Goal: Task Accomplishment & Management: Use online tool/utility

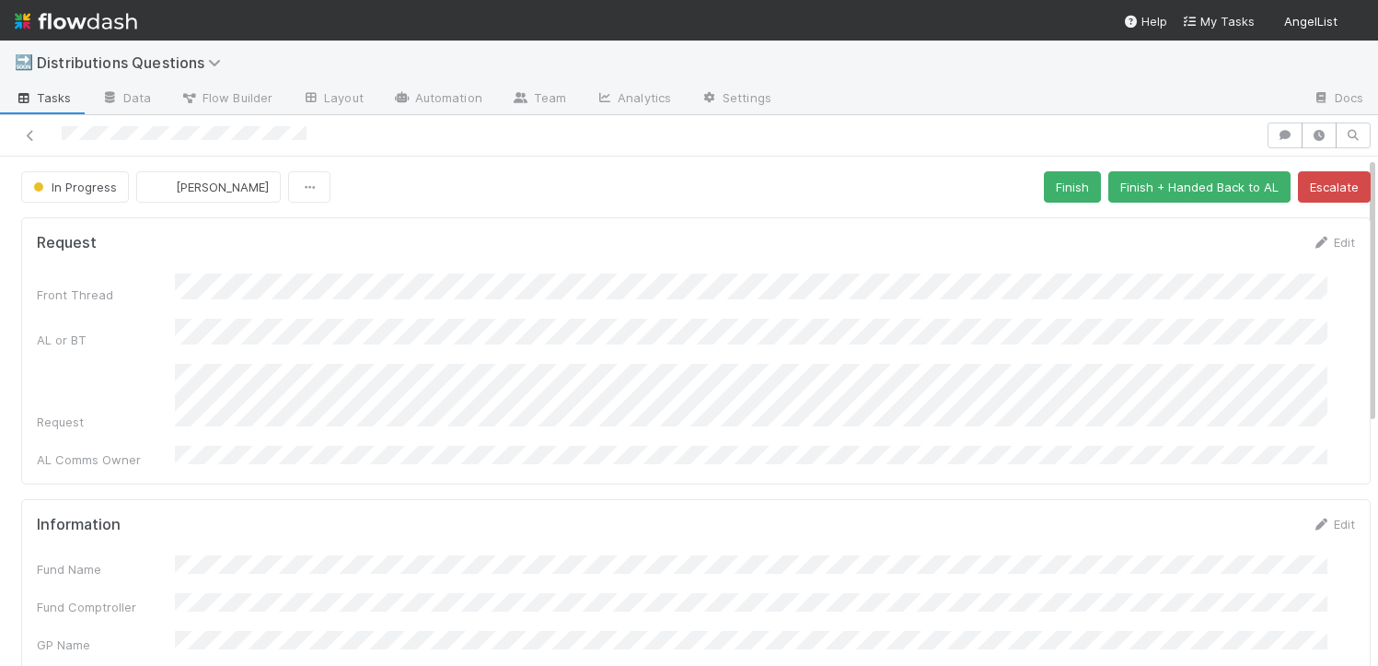
scroll to position [34, 0]
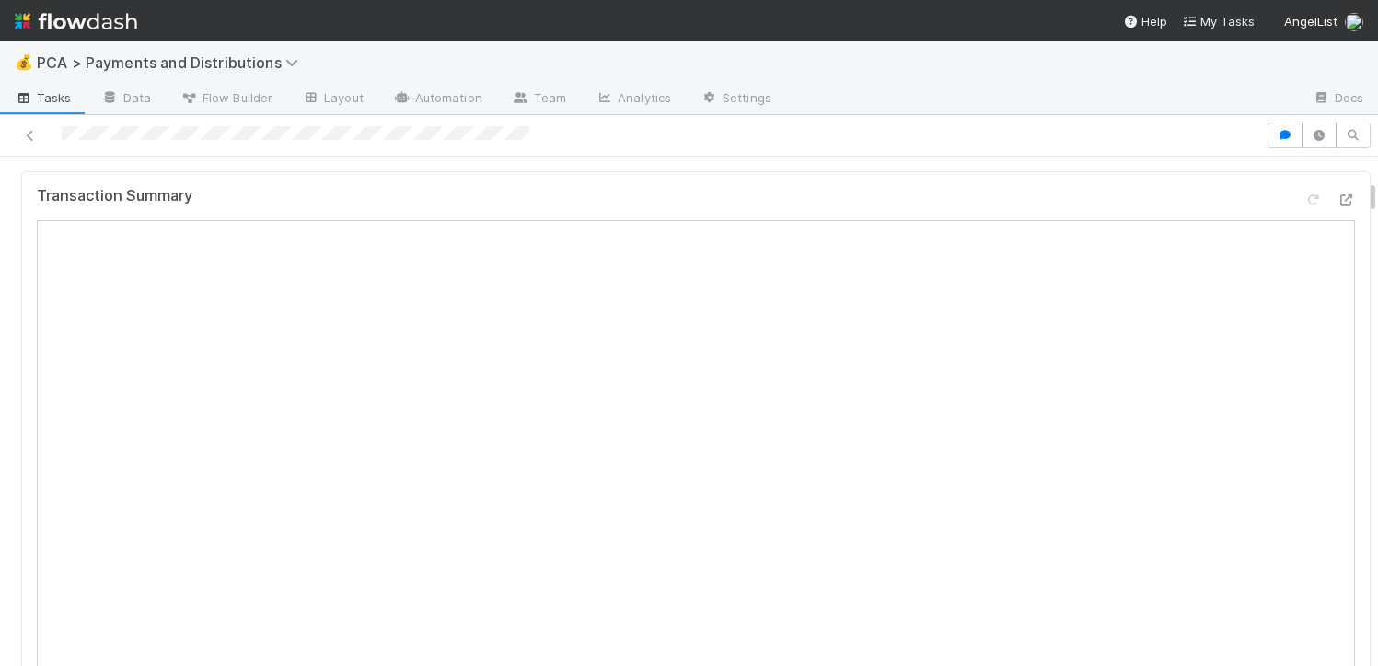
scroll to position [610, 0]
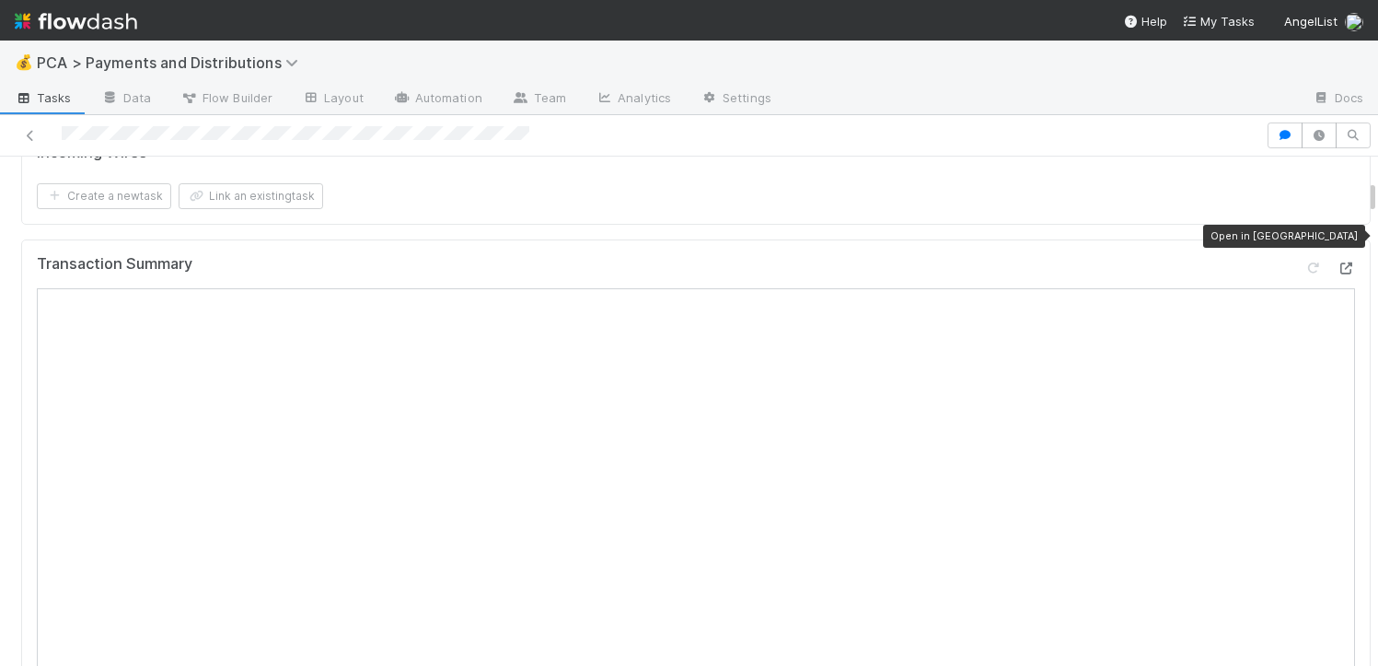
click at [1337, 262] on icon at bounding box center [1346, 268] width 18 height 12
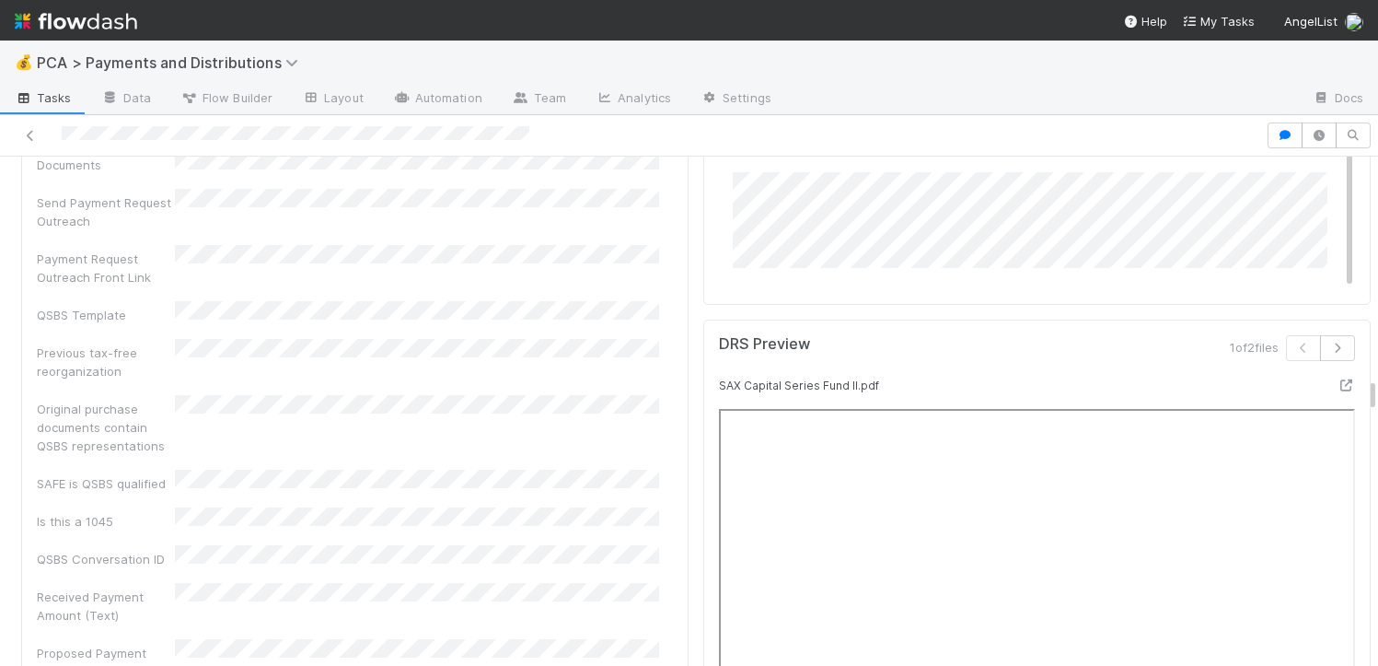
scroll to position [5886, 0]
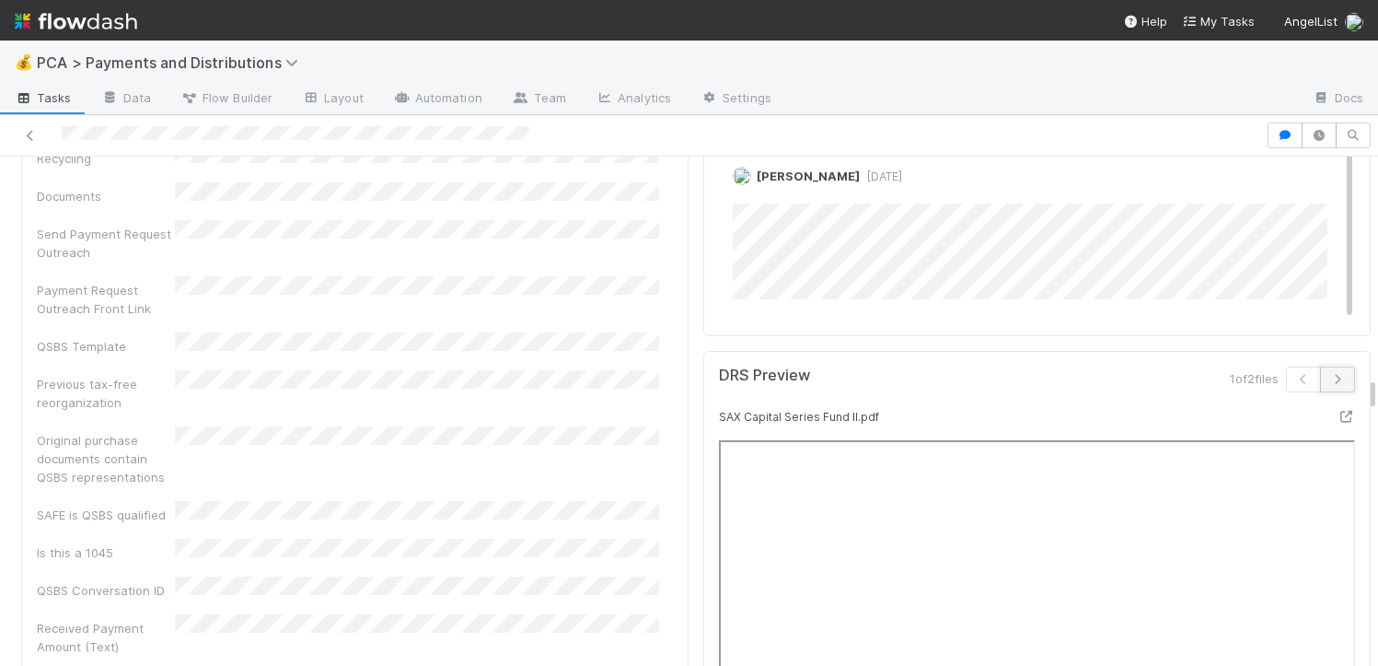
click at [1329, 374] on icon "button" at bounding box center [1338, 379] width 18 height 11
click at [1295, 374] on icon "button" at bounding box center [1304, 379] width 18 height 11
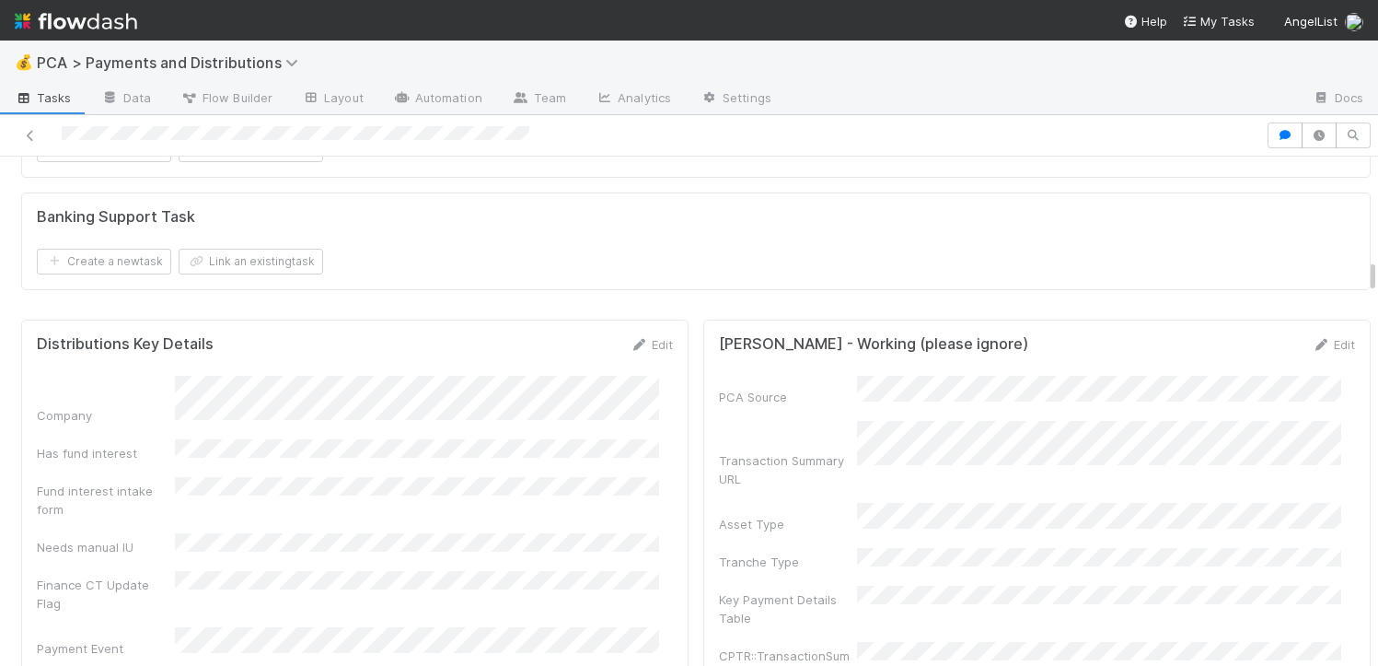
scroll to position [2729, 0]
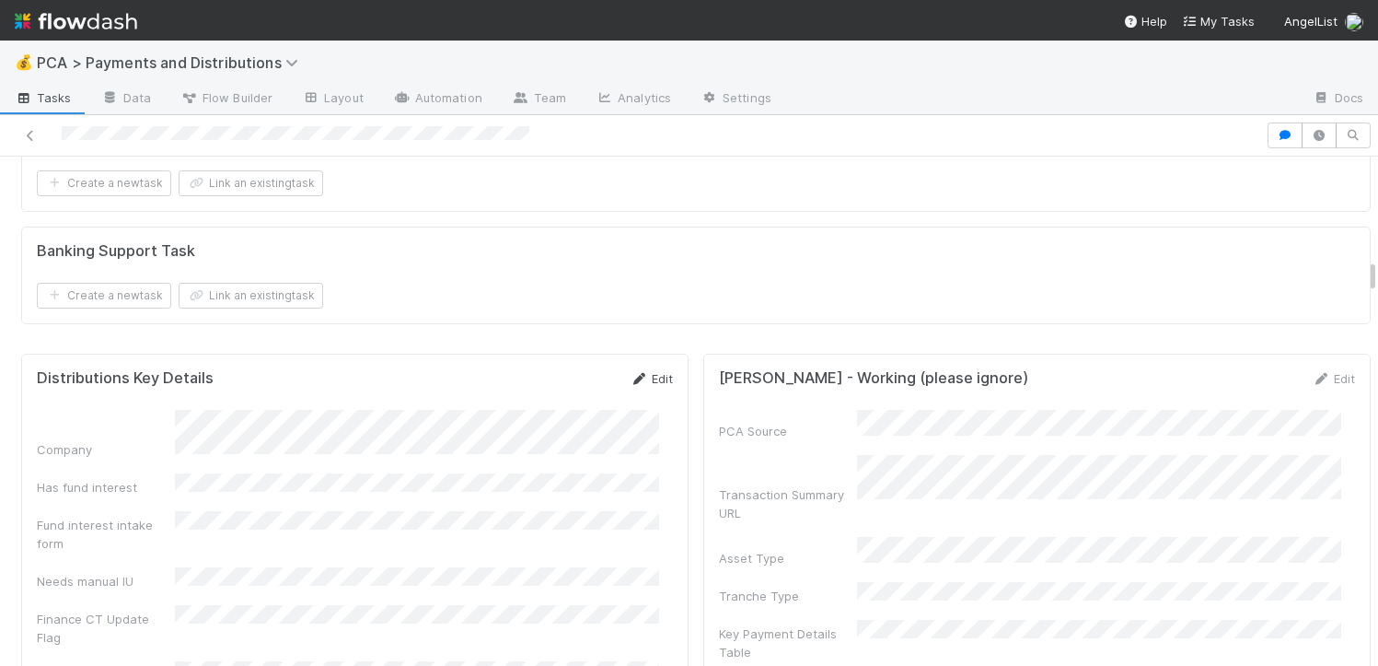
click at [633, 373] on icon at bounding box center [639, 379] width 18 height 12
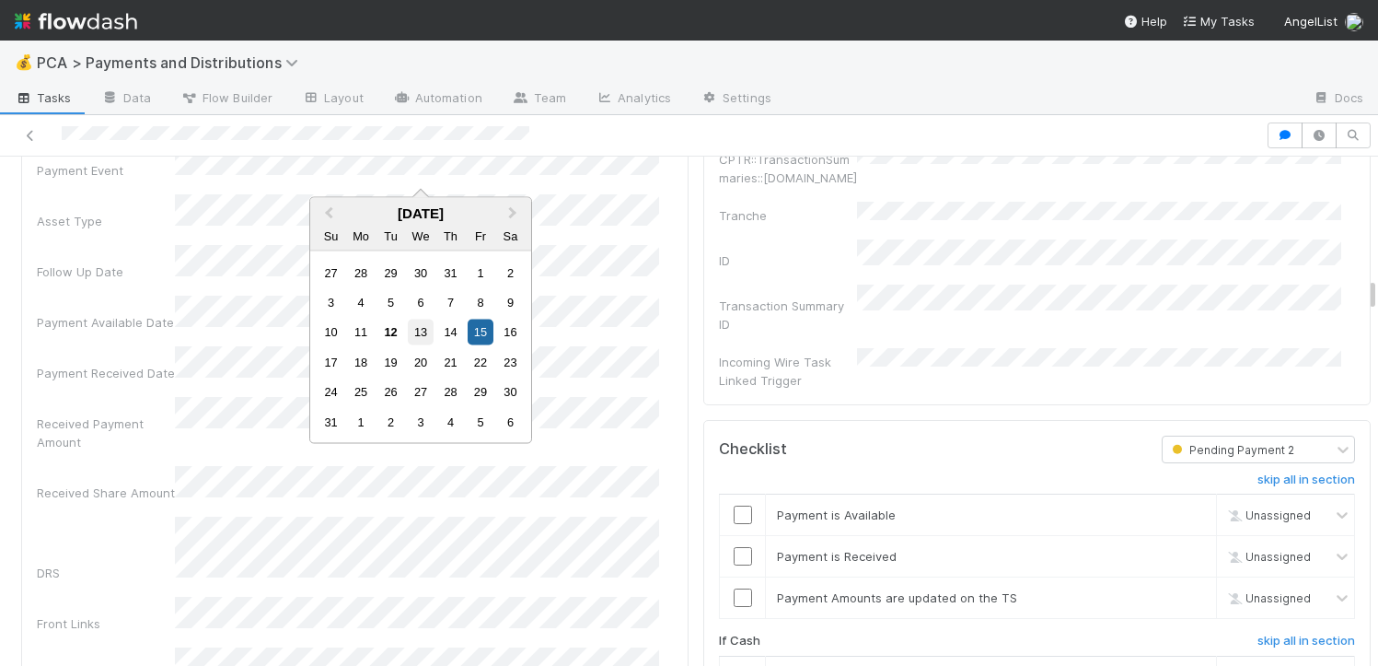
click at [416, 336] on div "13" at bounding box center [420, 331] width 25 height 25
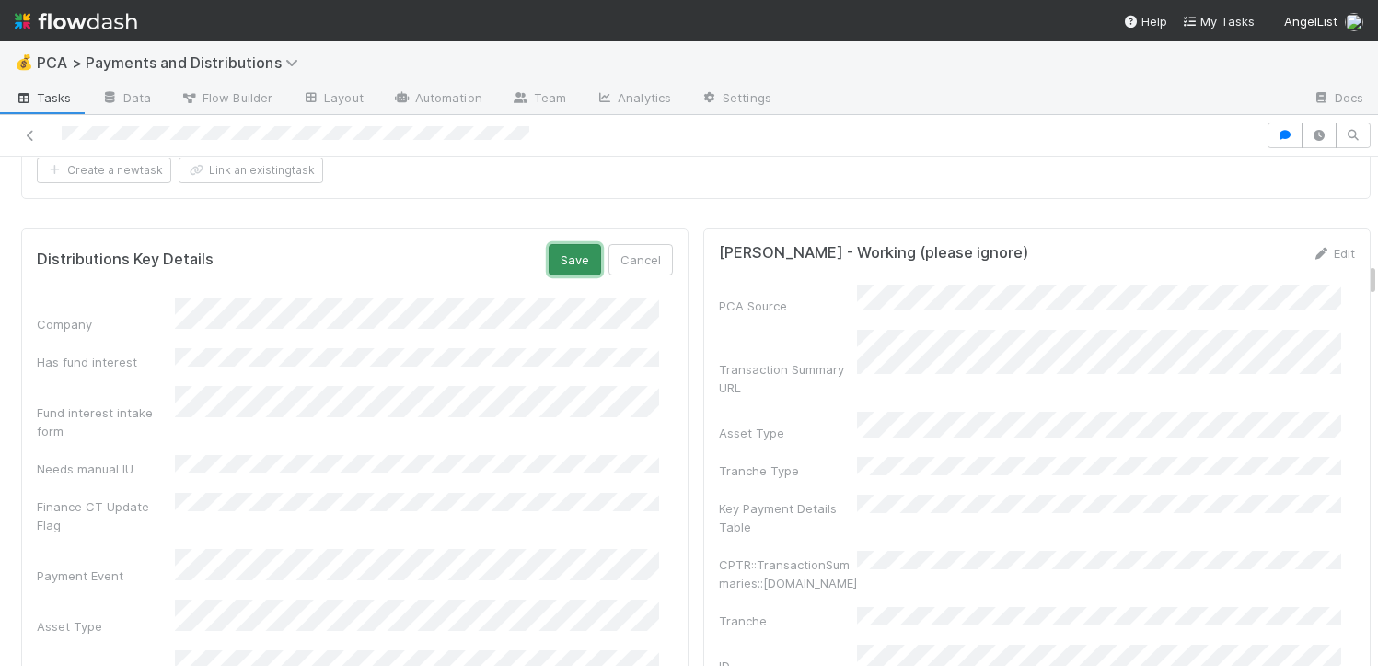
click at [564, 244] on button "Save" at bounding box center [575, 259] width 52 height 31
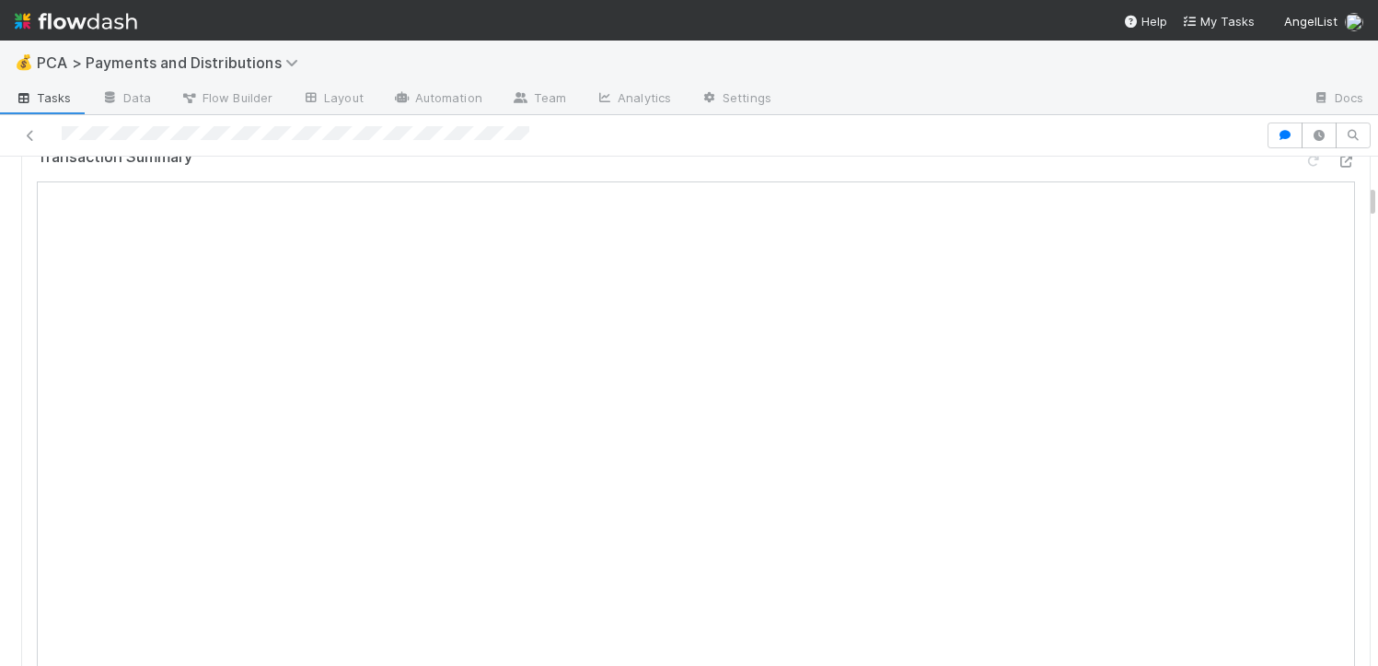
scroll to position [647, 0]
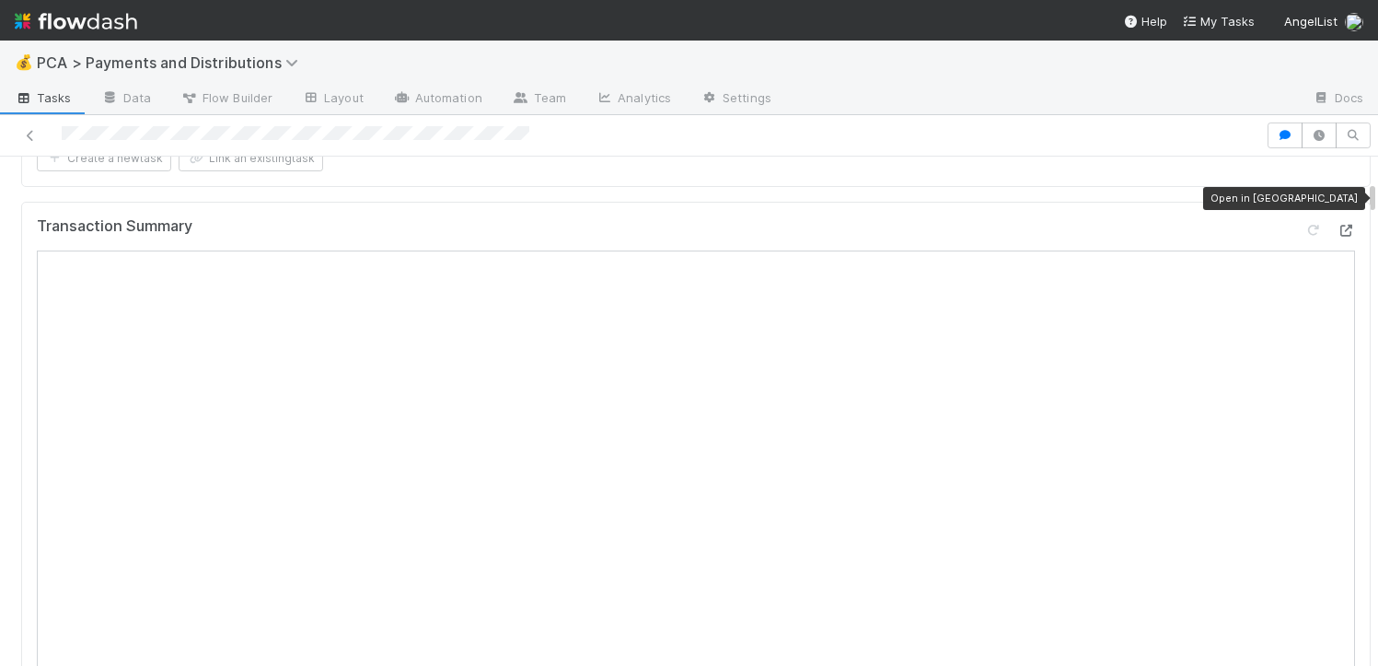
click at [1337, 221] on div at bounding box center [1346, 230] width 18 height 18
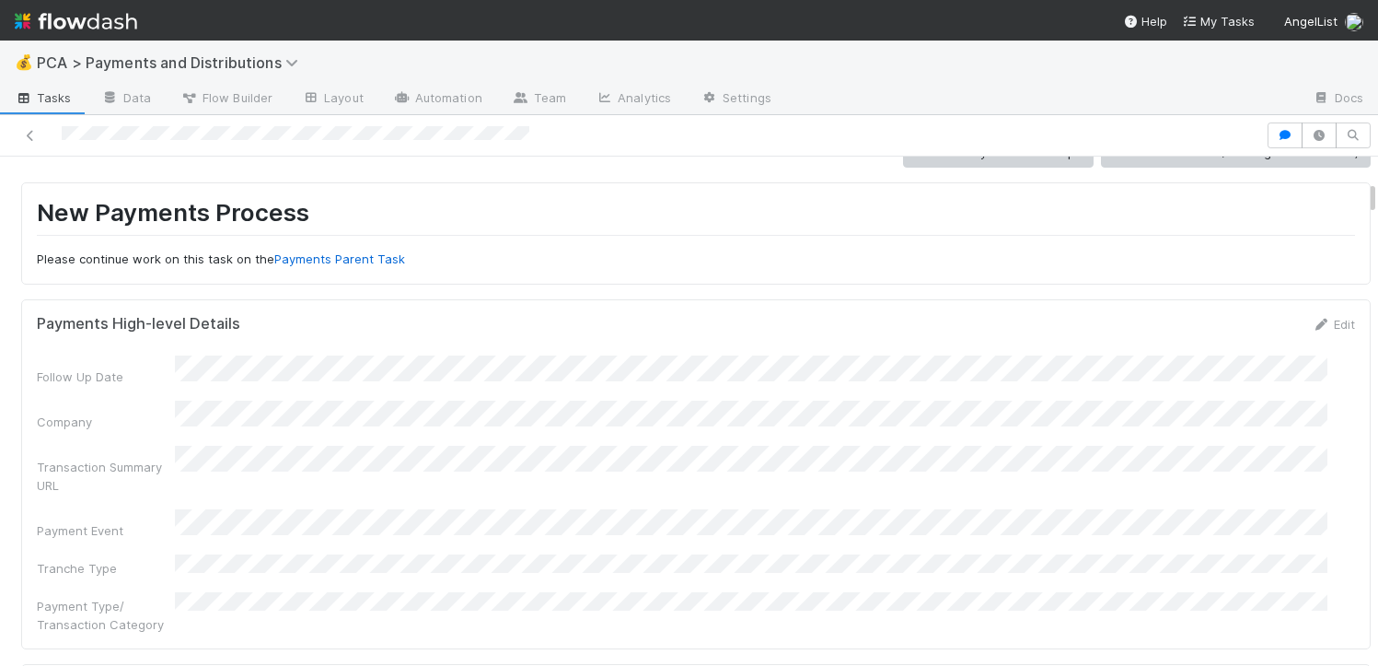
scroll to position [0, 0]
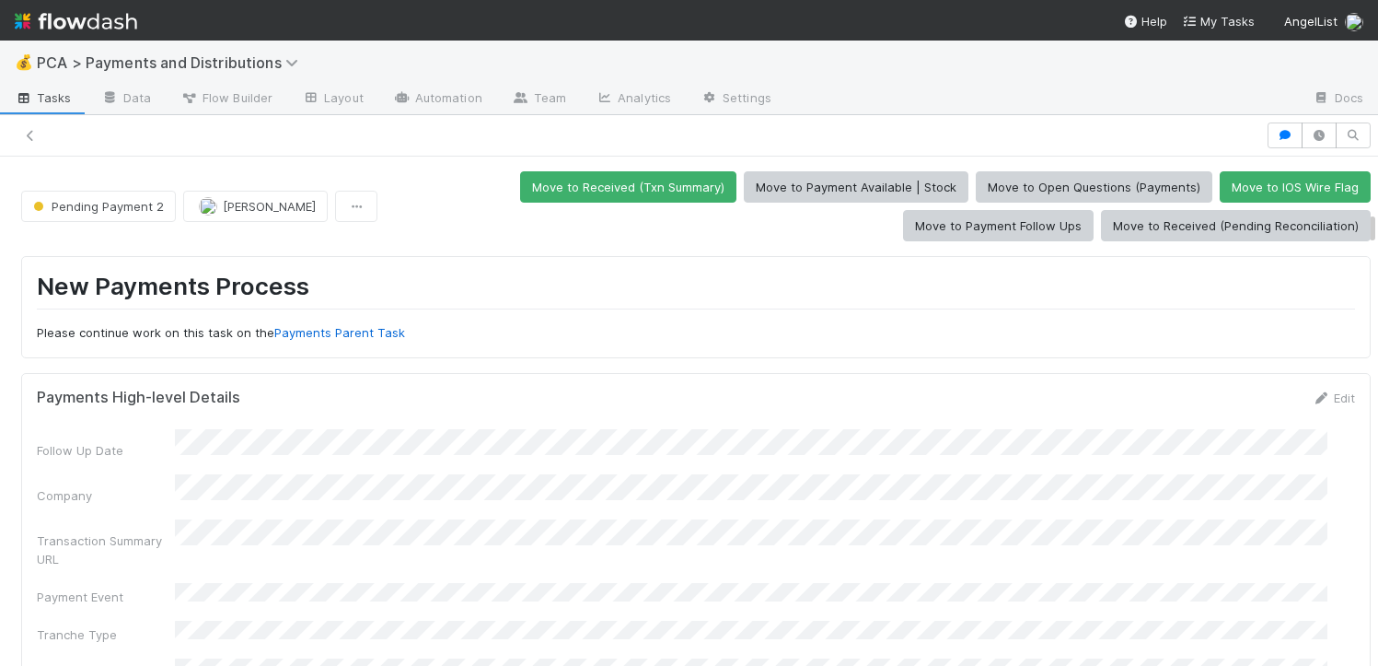
scroll to position [232, 0]
